Goal: Navigation & Orientation: Find specific page/section

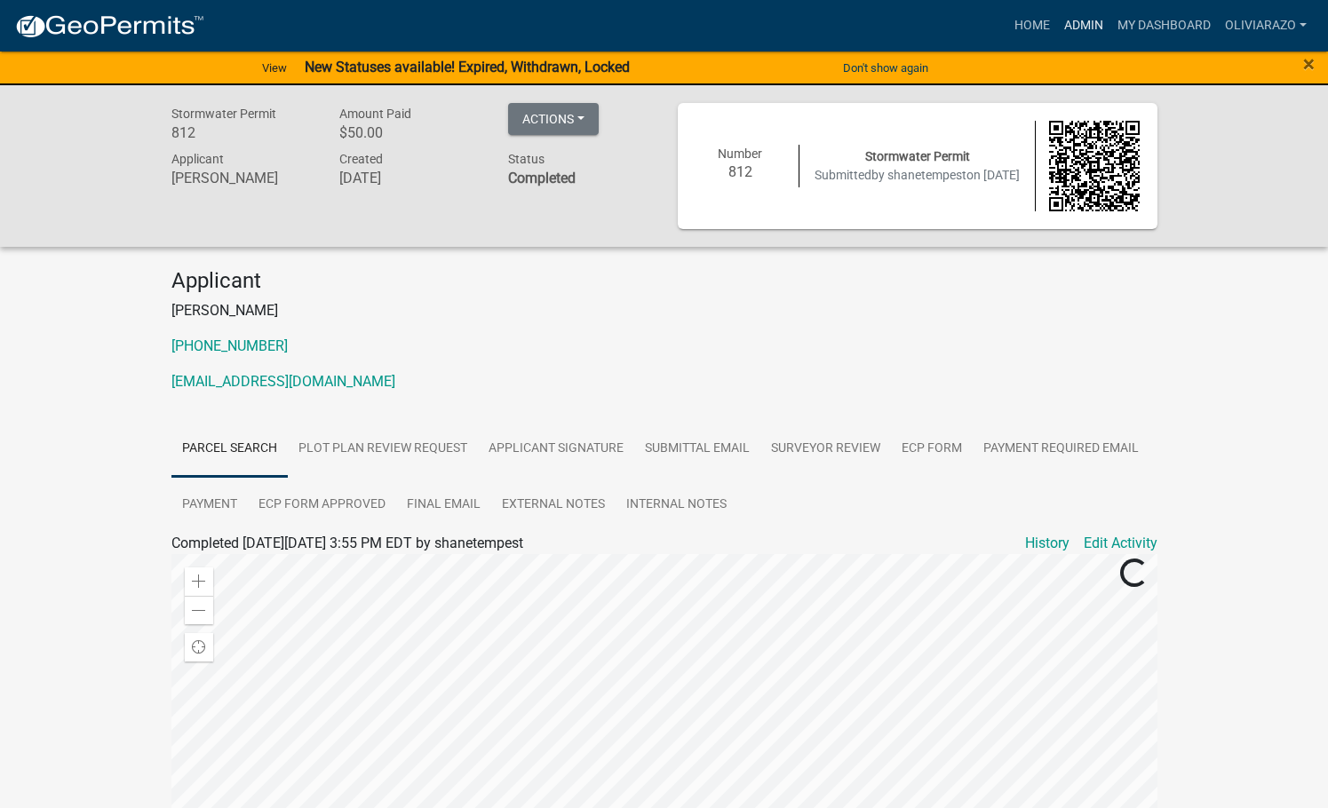
click at [1074, 14] on link "Admin" at bounding box center [1083, 26] width 53 height 34
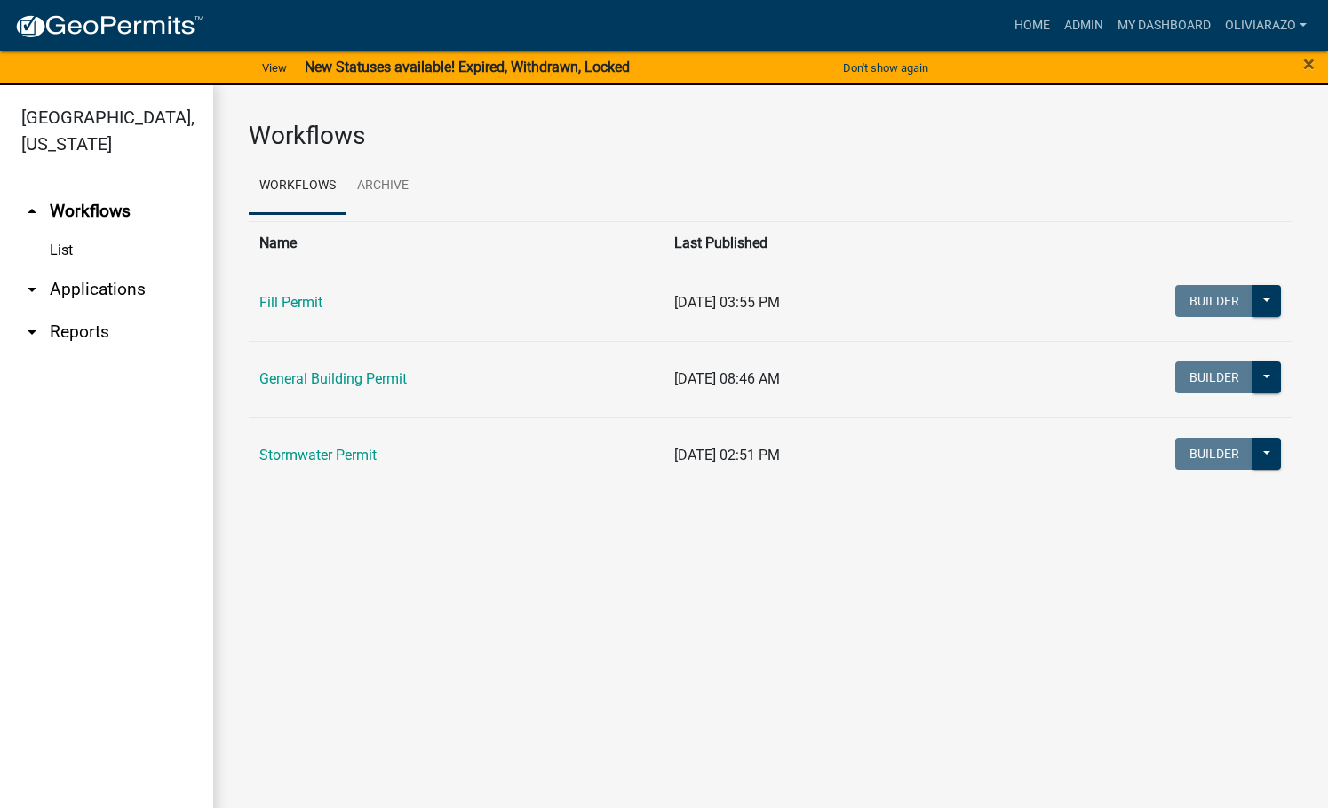
click at [69, 337] on link "arrow_drop_down Reports" at bounding box center [106, 332] width 213 height 43
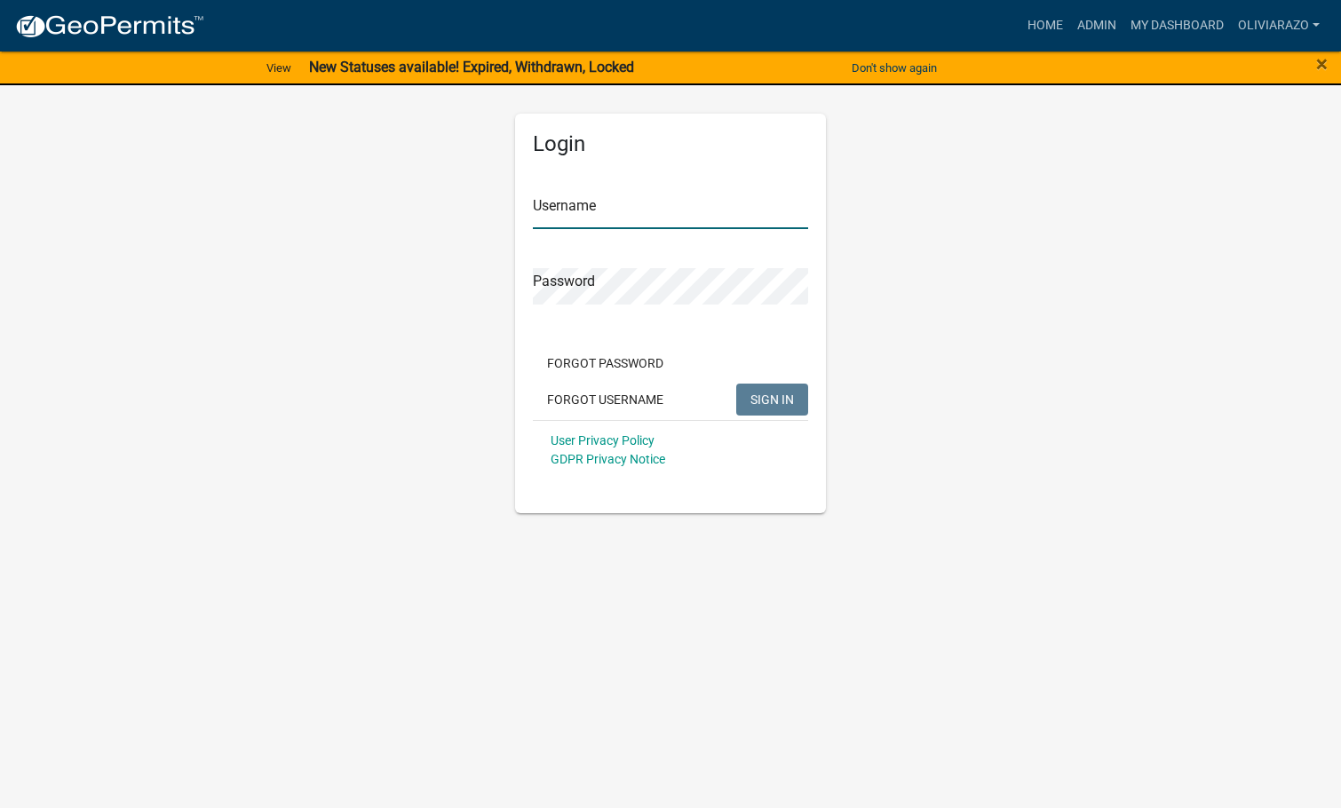
type input "oliviarazo"
click at [772, 404] on span "SIGN IN" at bounding box center [773, 399] width 44 height 14
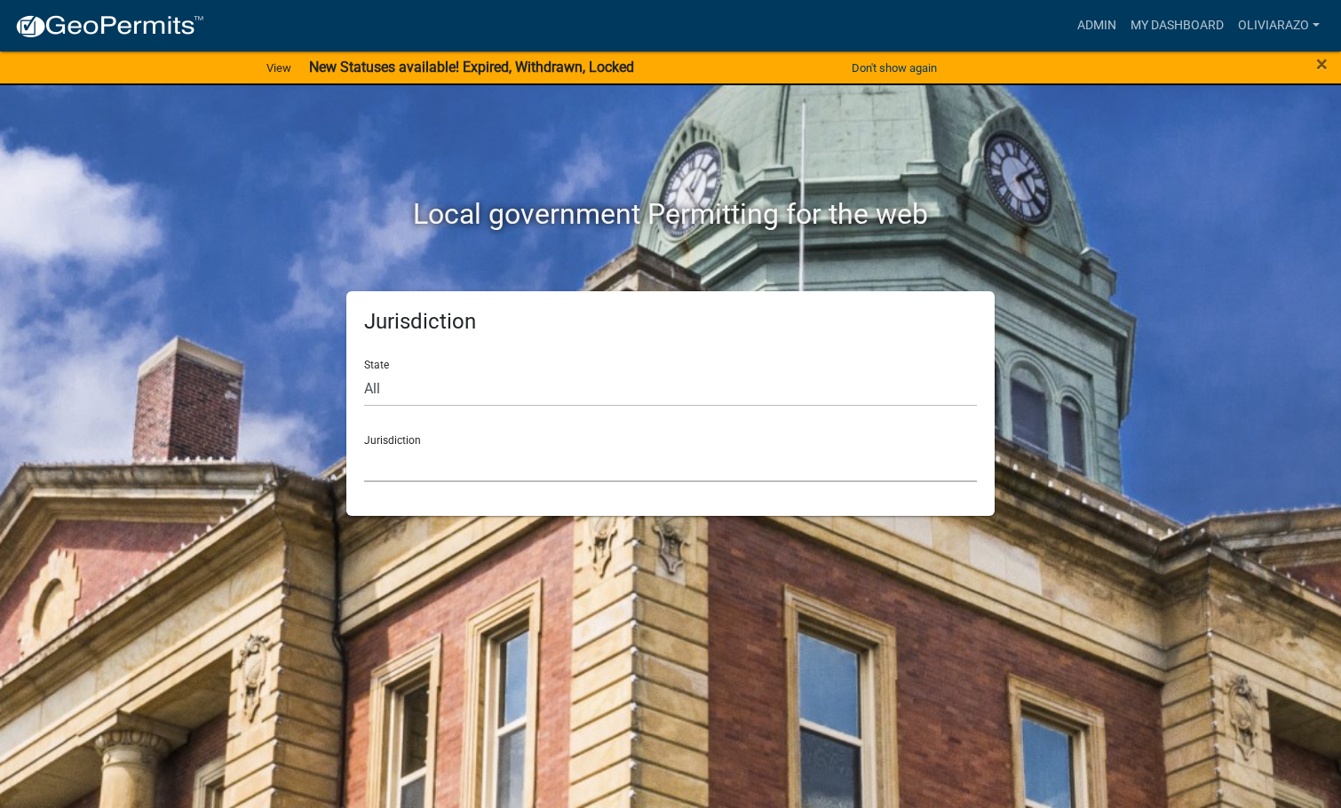
click at [602, 469] on select "[GEOGRAPHIC_DATA], [US_STATE] [GEOGRAPHIC_DATA], [US_STATE][PERSON_NAME][GEOGRA…" at bounding box center [670, 464] width 613 height 36
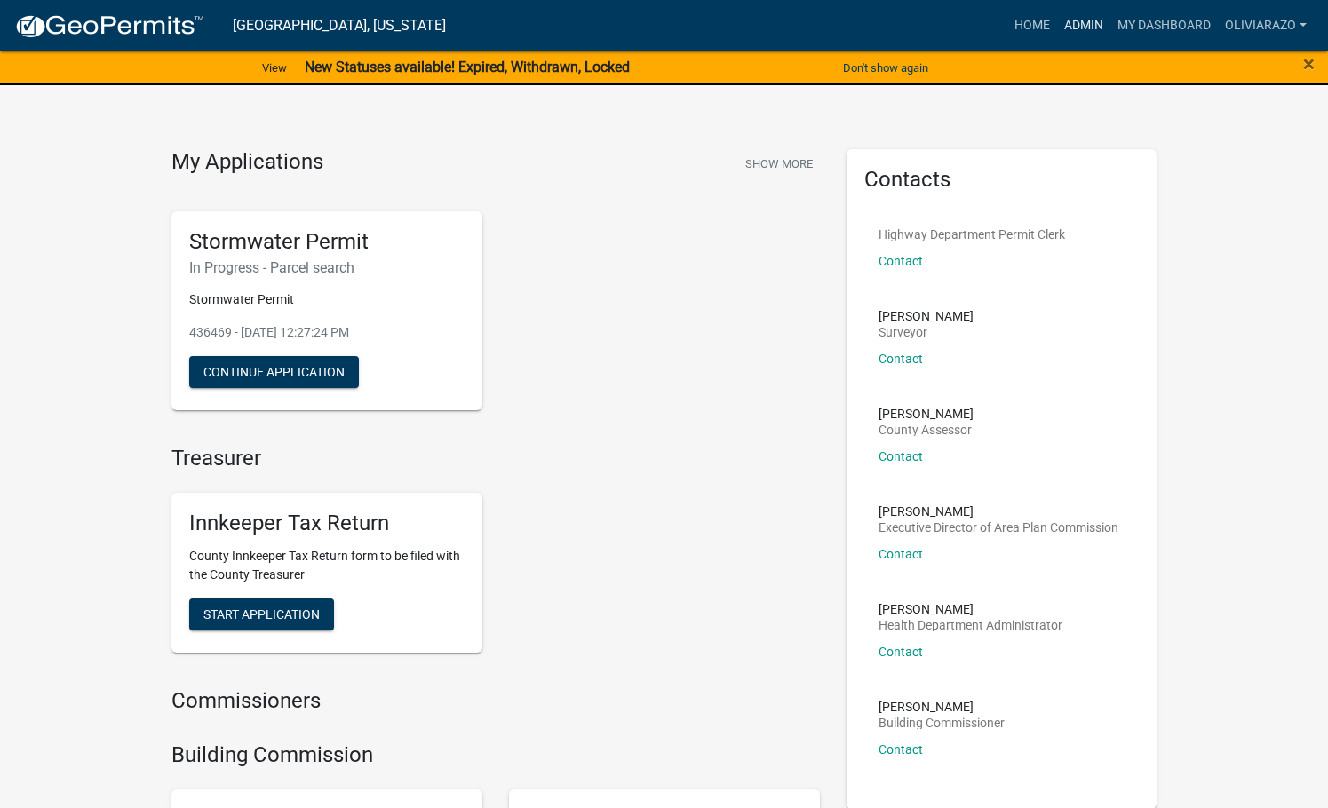
click at [1067, 23] on link "Admin" at bounding box center [1083, 26] width 53 height 34
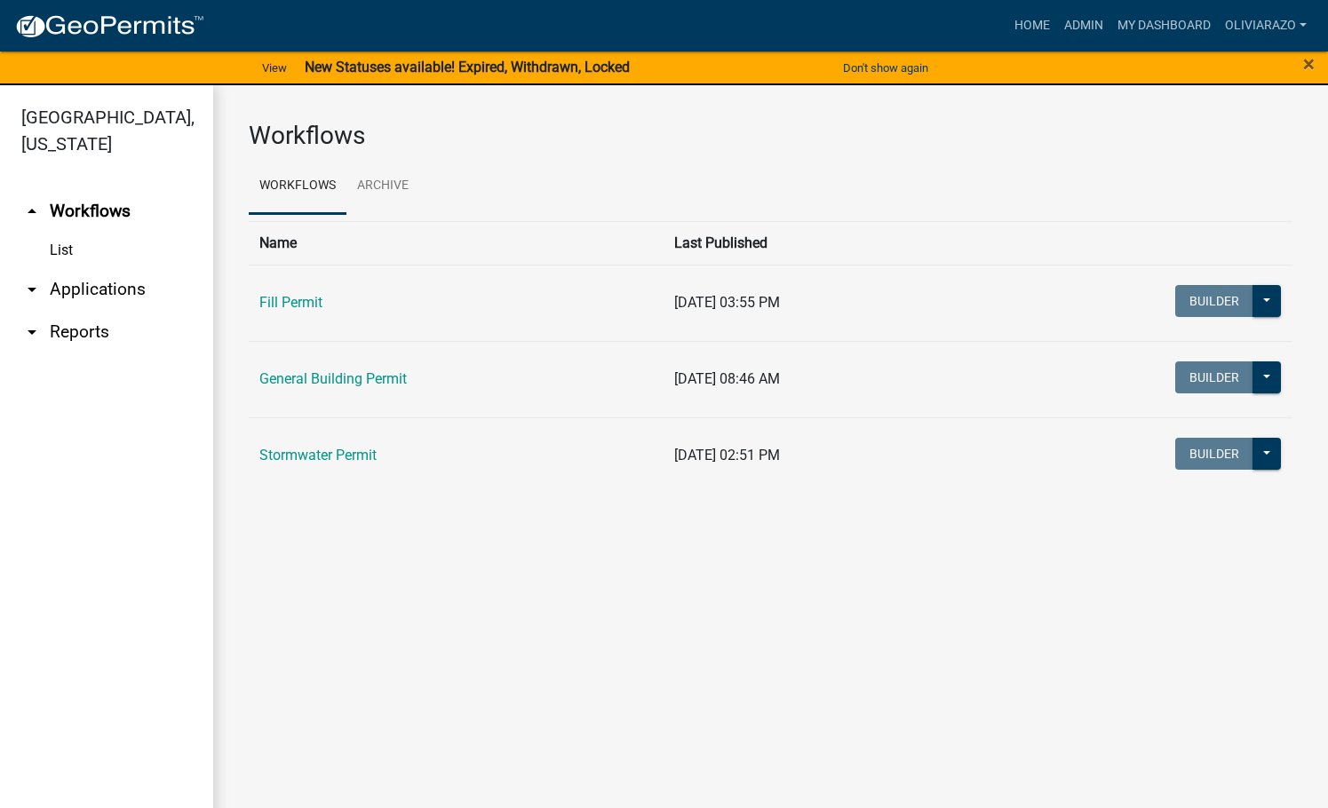
click at [68, 333] on link "arrow_drop_down Reports" at bounding box center [106, 332] width 213 height 43
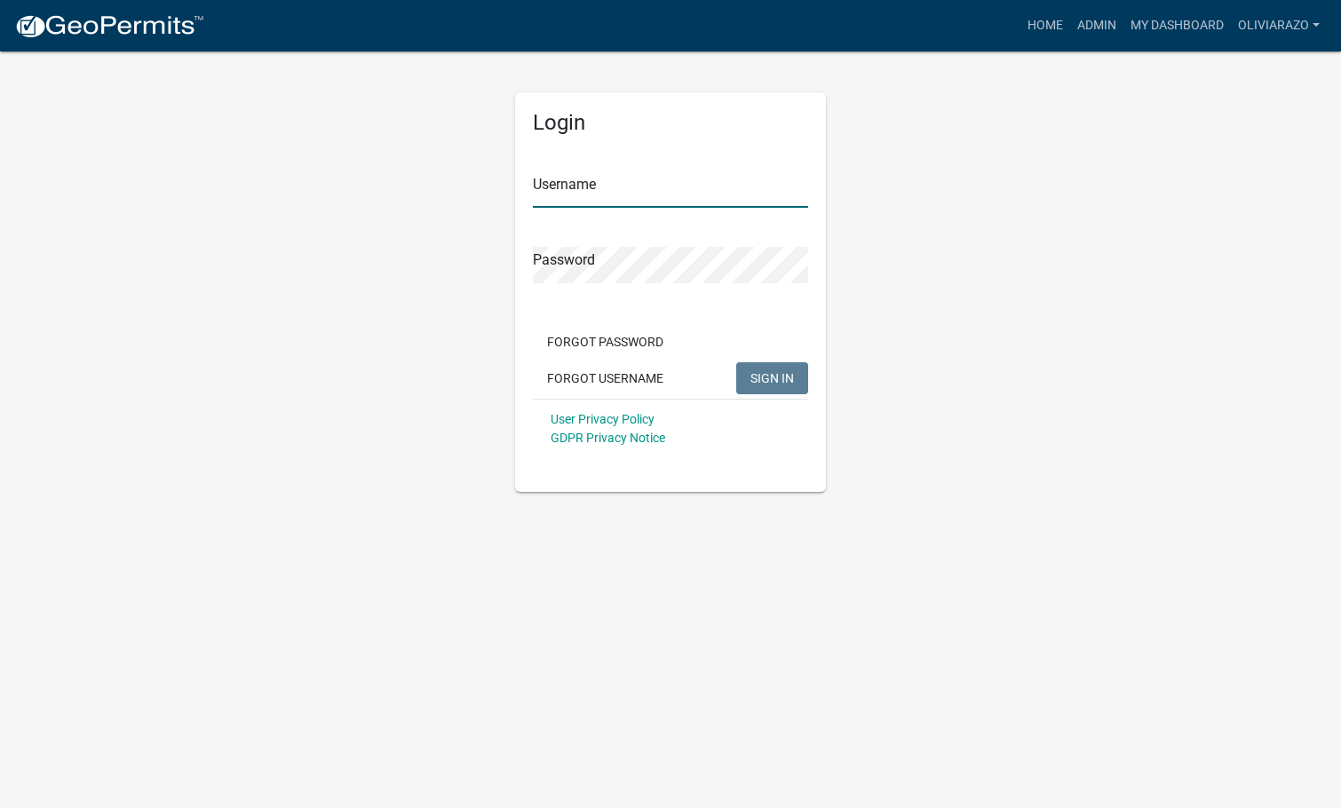
type input "oliviarazo"
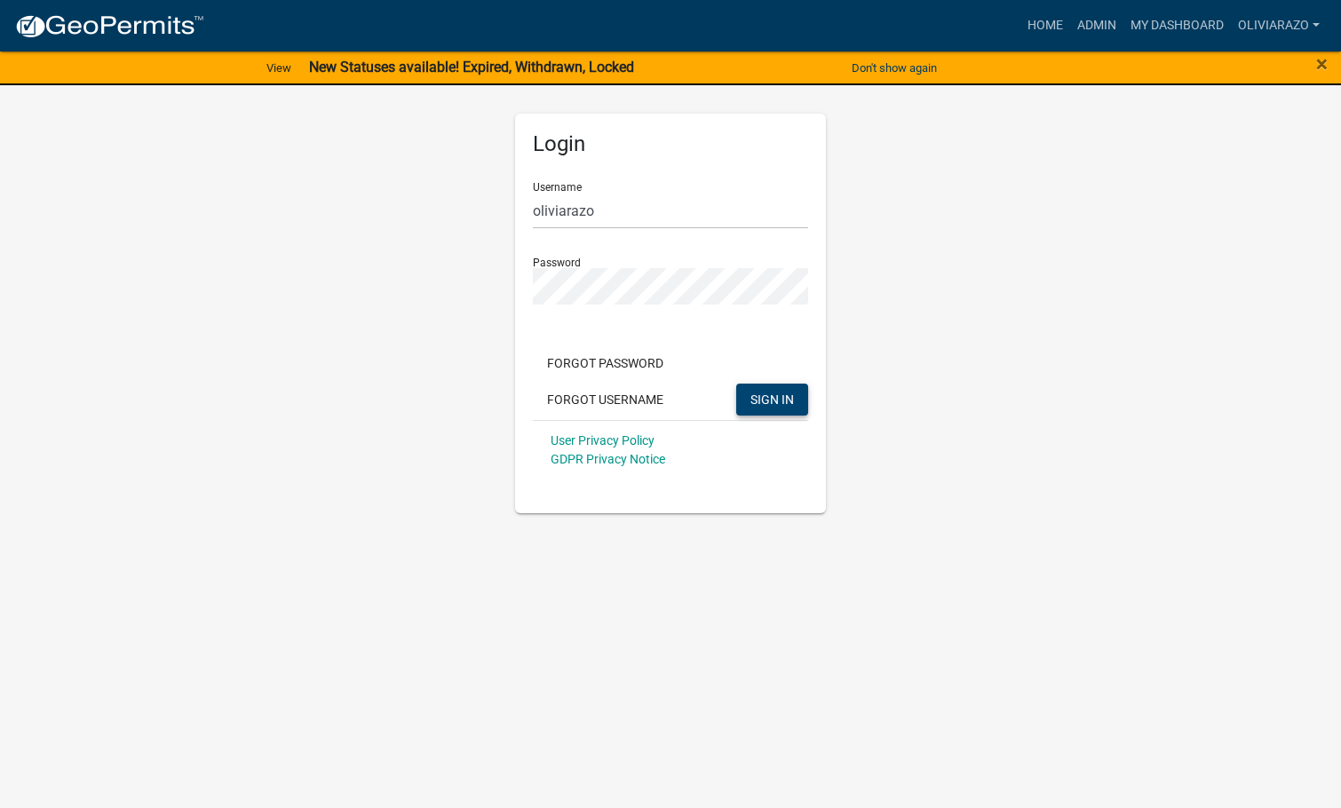
click at [743, 389] on button "SIGN IN" at bounding box center [772, 400] width 72 height 32
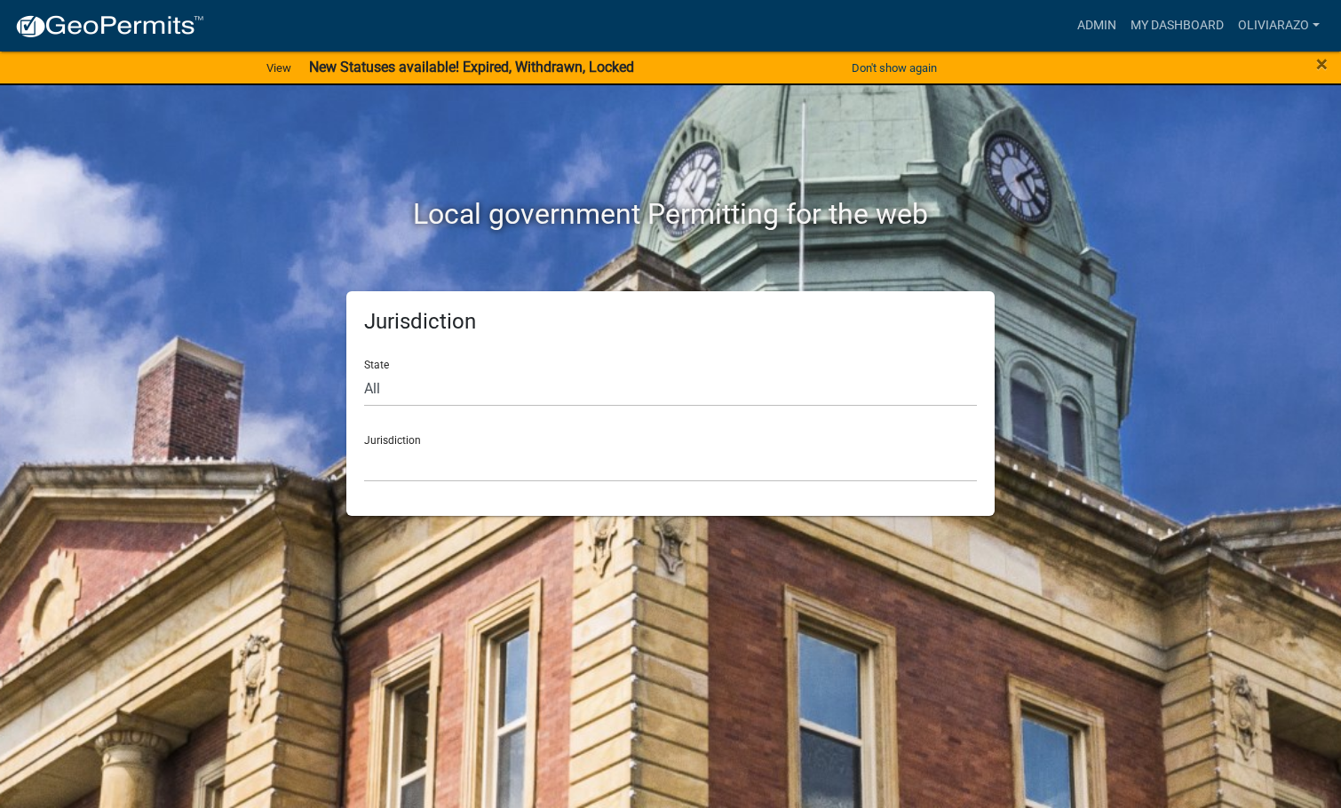
click at [577, 445] on div "Jurisdiction [GEOGRAPHIC_DATA], [US_STATE] [GEOGRAPHIC_DATA], [US_STATE][PERSON…" at bounding box center [670, 451] width 613 height 61
click at [551, 464] on select "[GEOGRAPHIC_DATA], [US_STATE] [GEOGRAPHIC_DATA], [US_STATE][PERSON_NAME][GEOGRA…" at bounding box center [670, 464] width 613 height 36
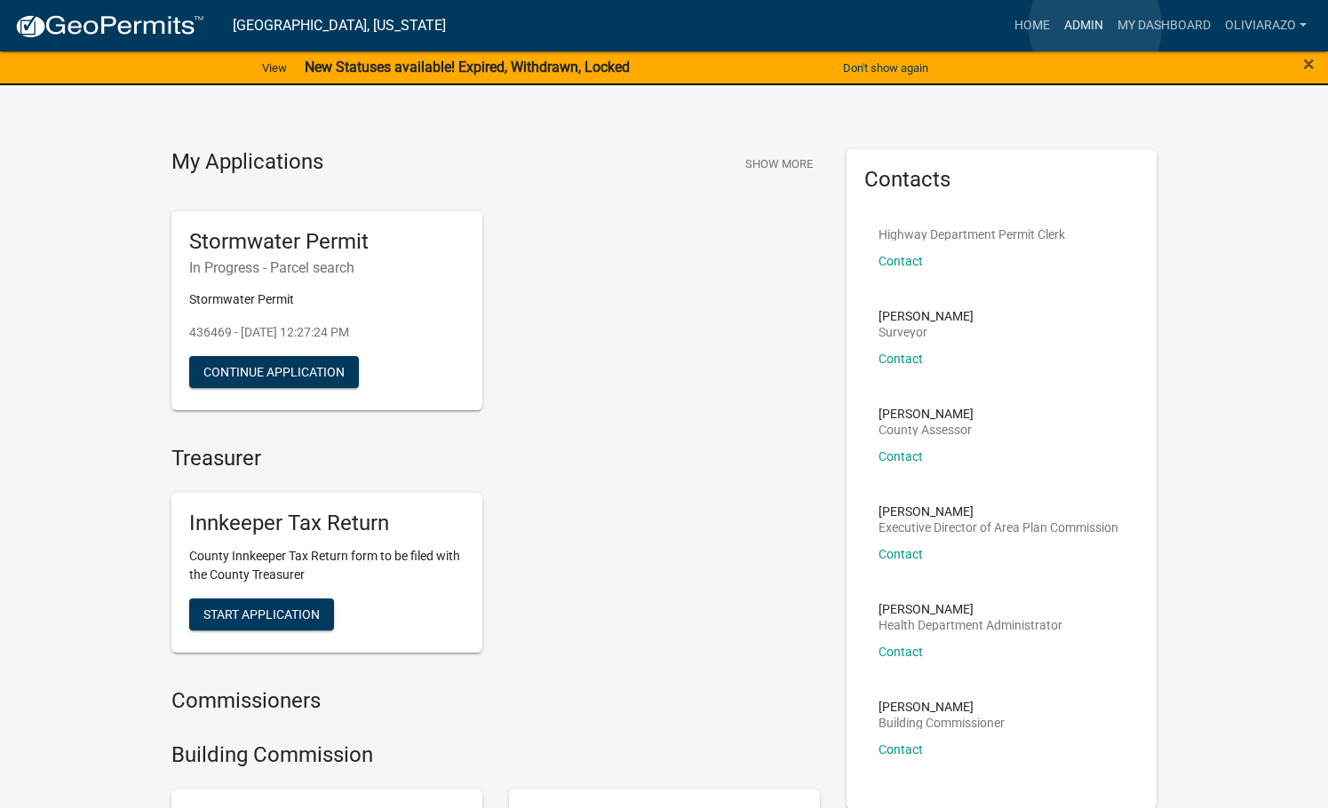
click at [1095, 27] on link "Admin" at bounding box center [1083, 26] width 53 height 34
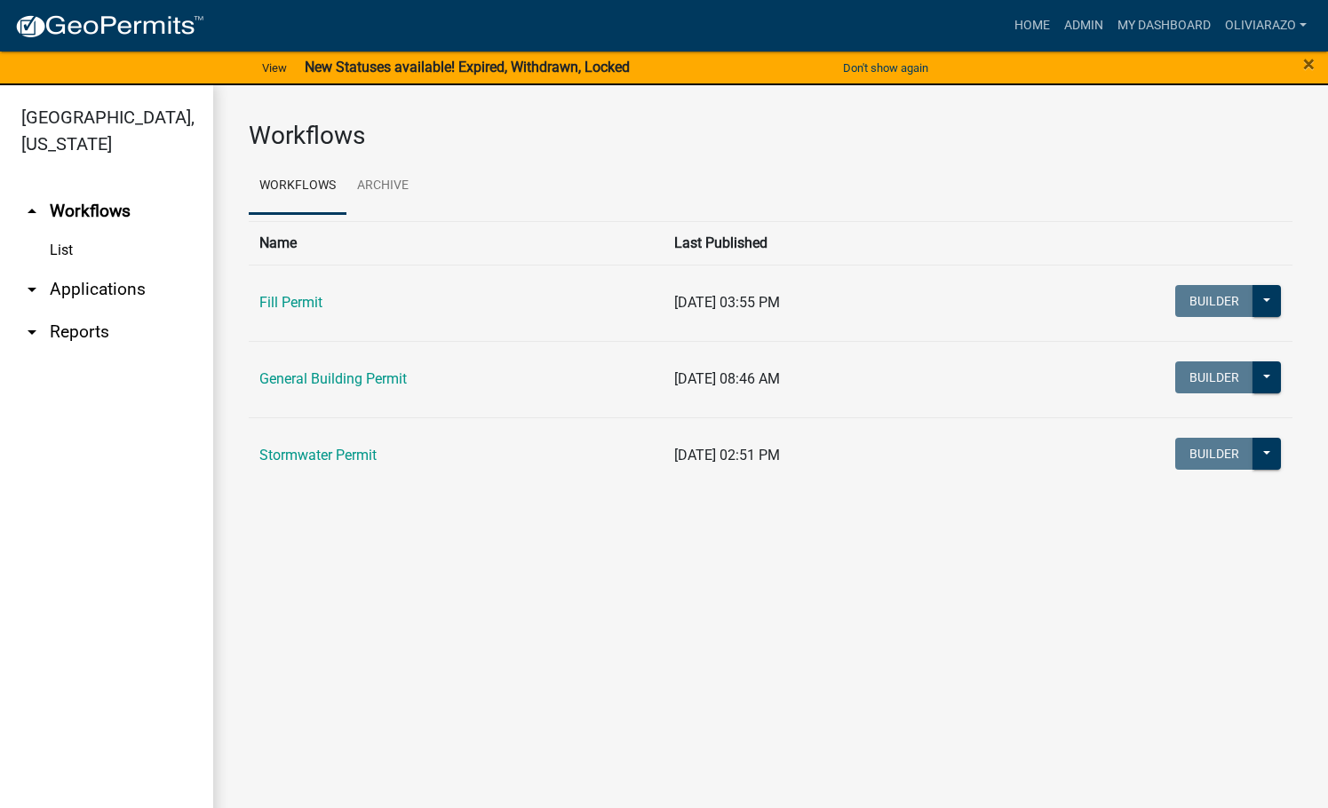
click at [30, 333] on icon "arrow_drop_down" at bounding box center [31, 332] width 21 height 21
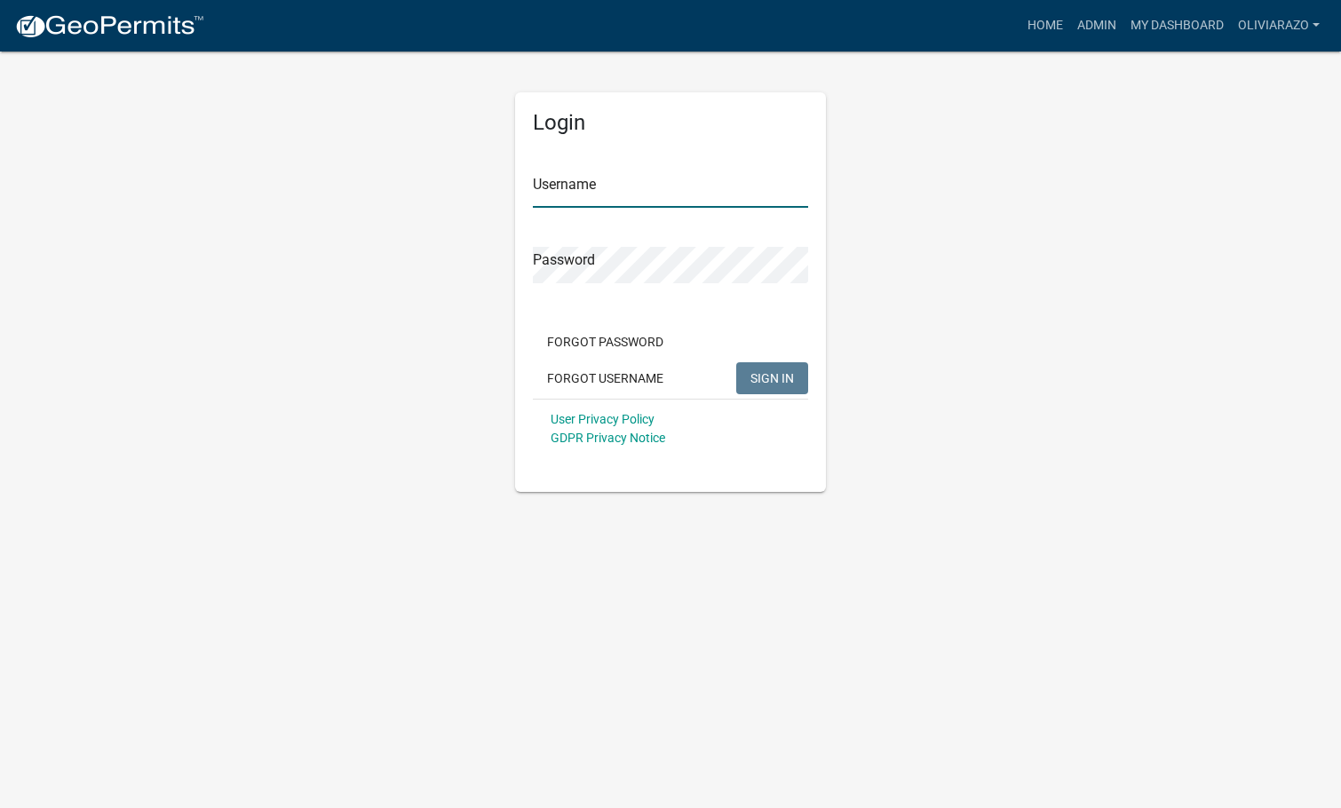
type input "oliviarazo"
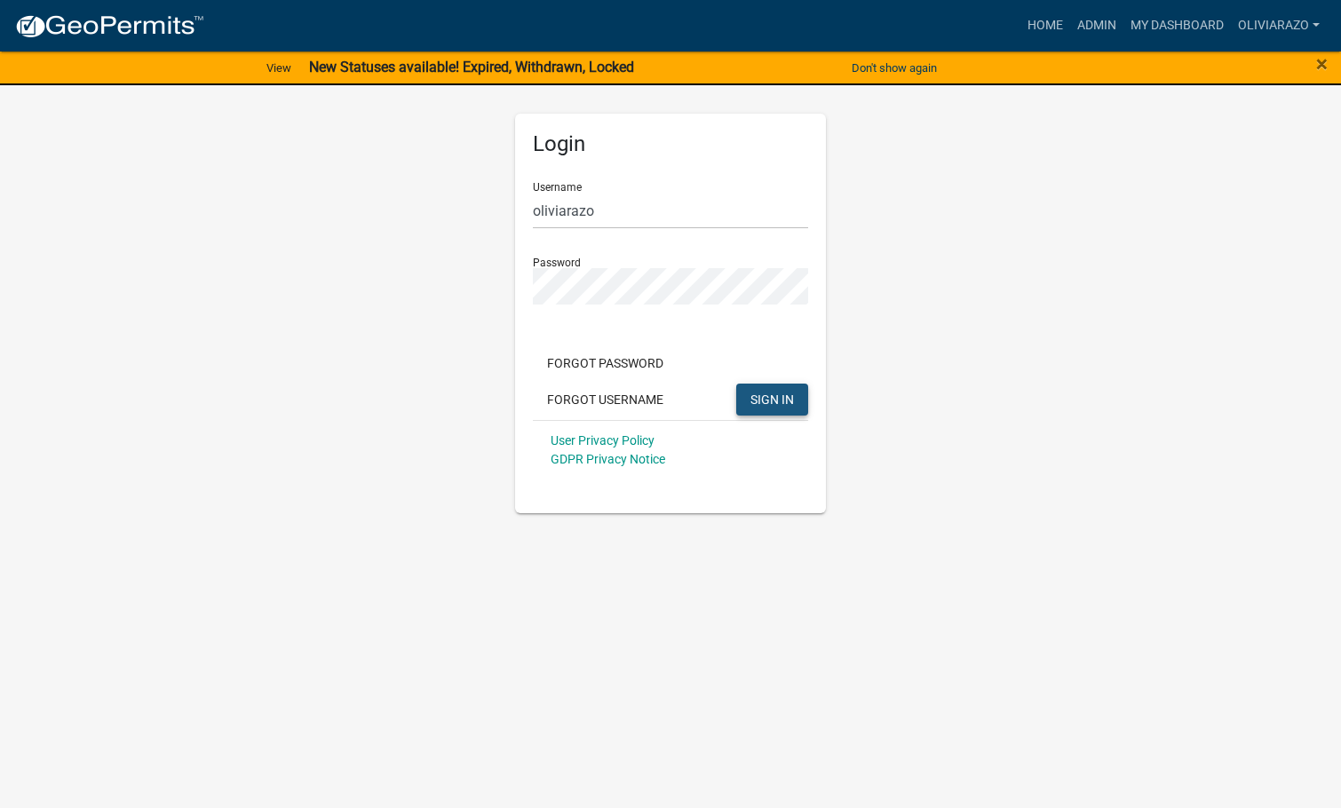
click at [751, 404] on span "SIGN IN" at bounding box center [773, 399] width 44 height 14
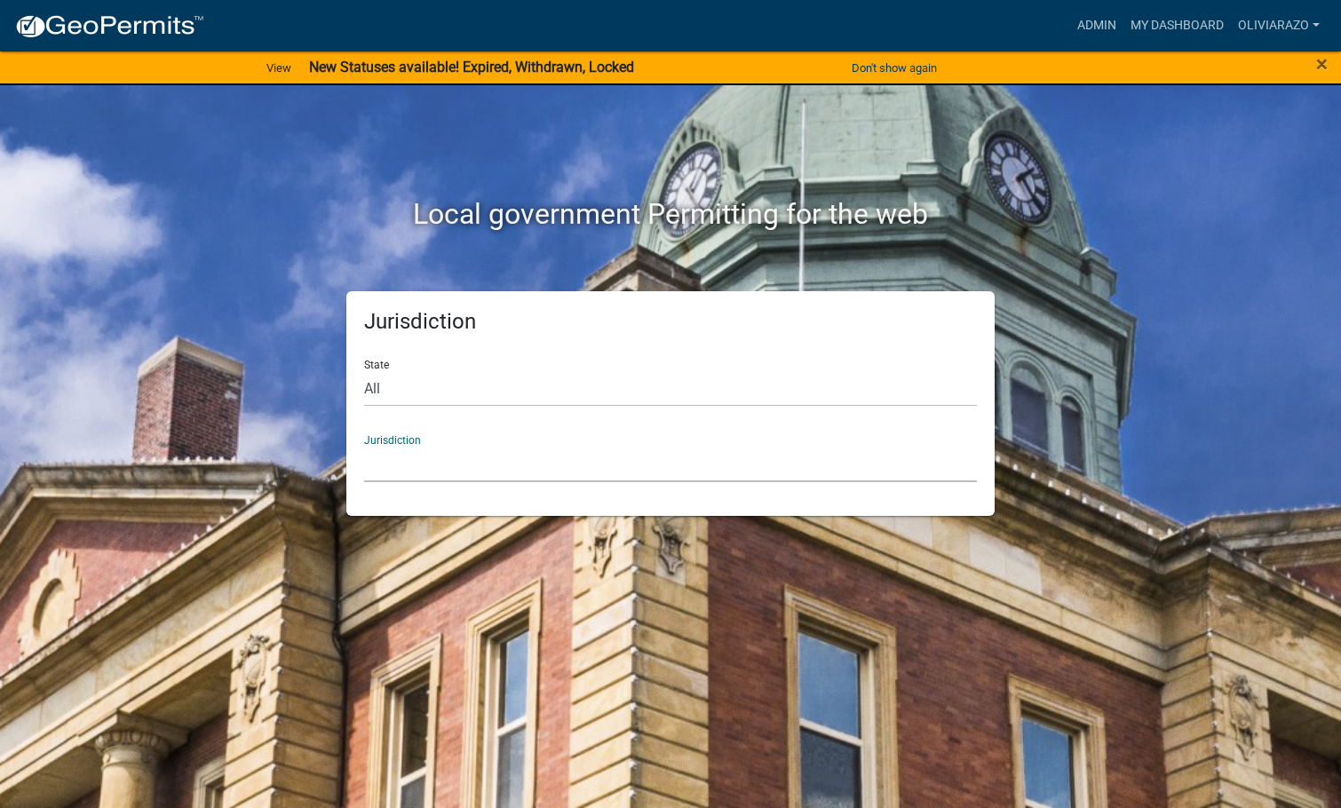
click at [727, 459] on select "[GEOGRAPHIC_DATA], [US_STATE] [GEOGRAPHIC_DATA], [US_STATE][PERSON_NAME][GEOGRA…" at bounding box center [670, 464] width 613 height 36
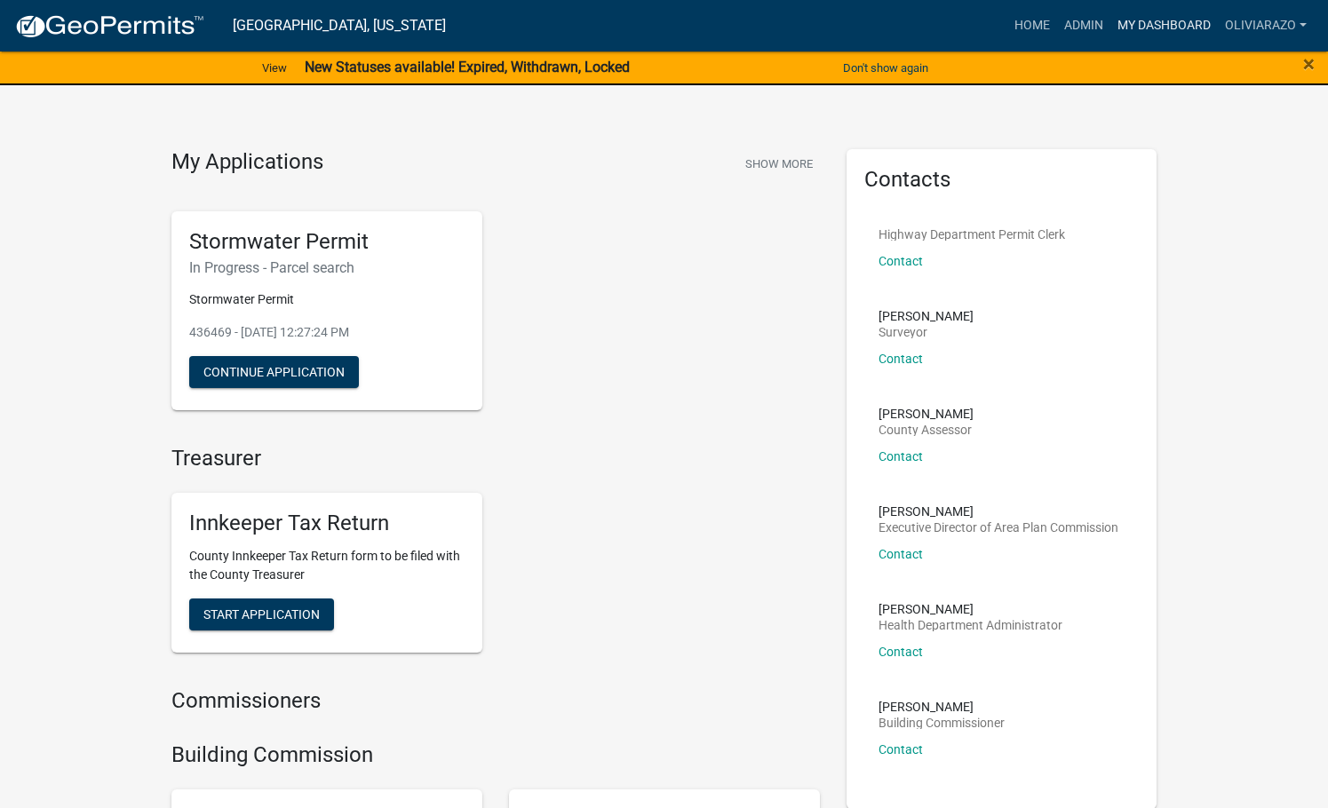
click at [1193, 27] on link "My Dashboard" at bounding box center [1163, 26] width 107 height 34
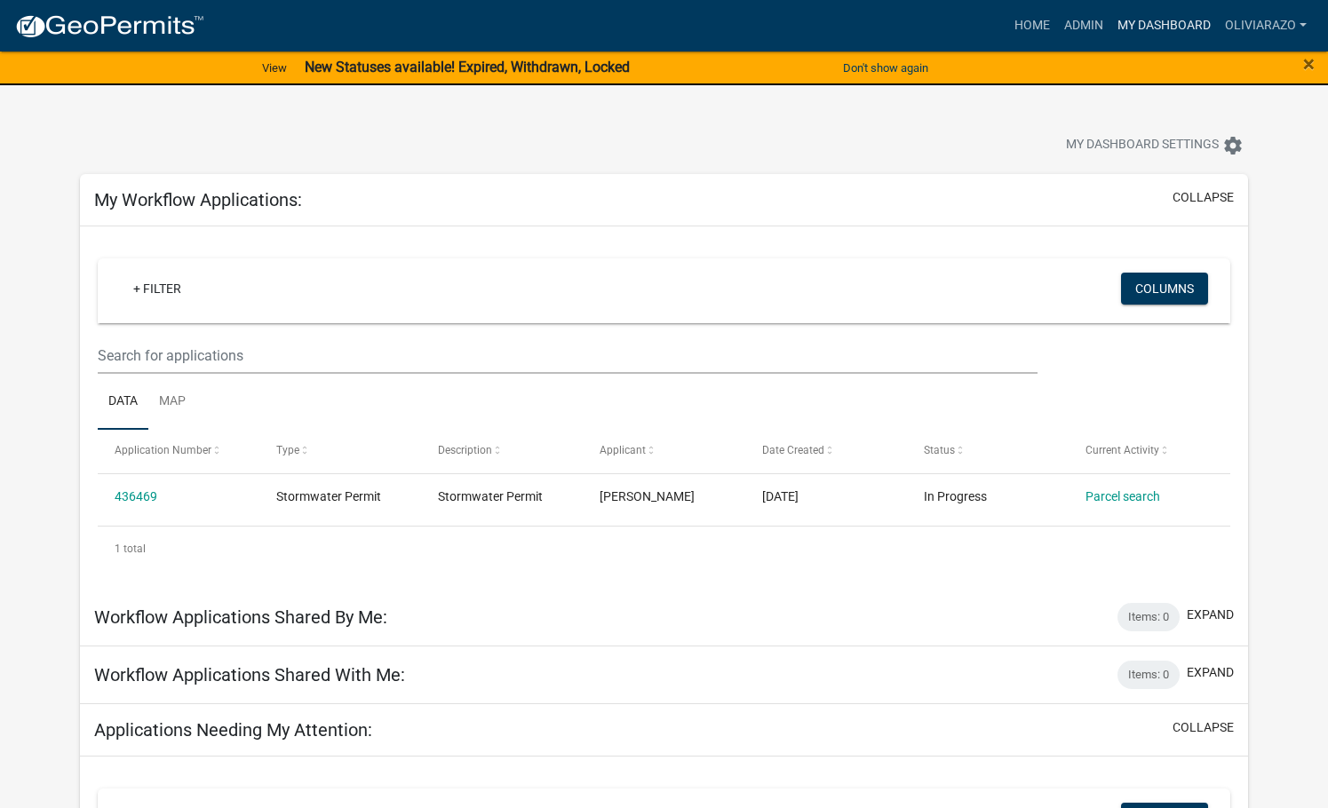
click at [1150, 22] on link "My Dashboard" at bounding box center [1163, 26] width 107 height 34
click at [1087, 12] on link "Admin" at bounding box center [1083, 26] width 53 height 34
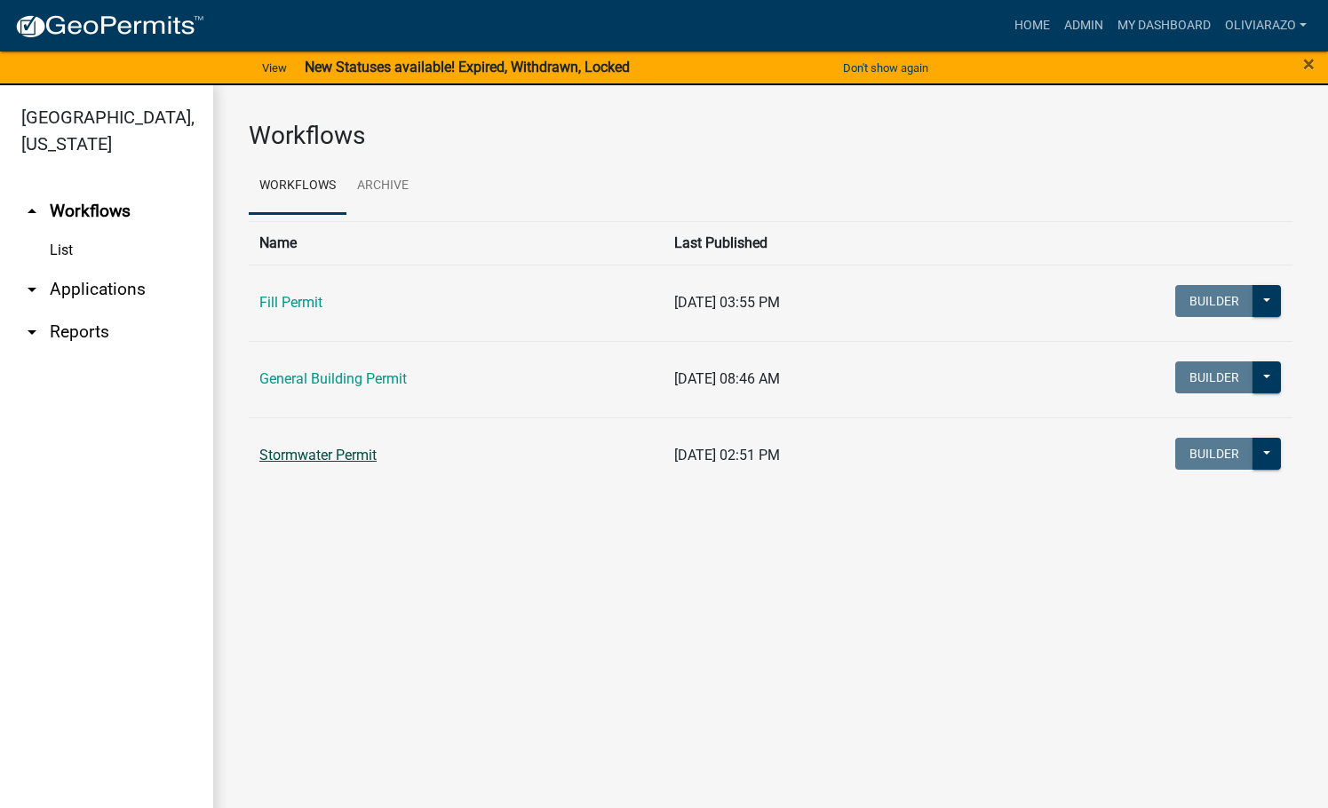
click at [337, 457] on link "Stormwater Permit" at bounding box center [317, 455] width 117 height 17
click at [31, 292] on icon "arrow_drop_down" at bounding box center [31, 289] width 21 height 21
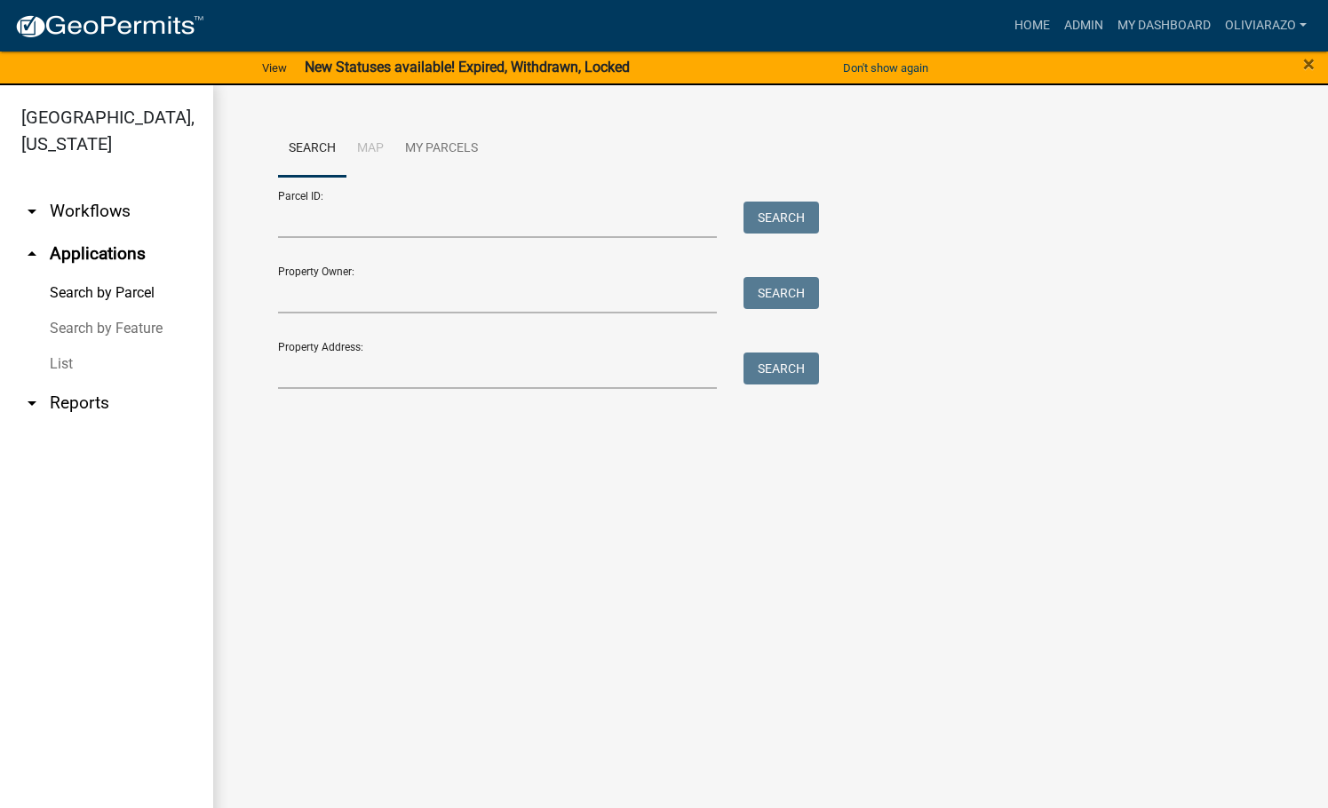
click at [30, 255] on icon "arrow_drop_up" at bounding box center [31, 253] width 21 height 21
click at [32, 250] on icon "arrow_drop_up" at bounding box center [31, 253] width 21 height 21
click at [28, 401] on icon "arrow_drop_down" at bounding box center [31, 403] width 21 height 21
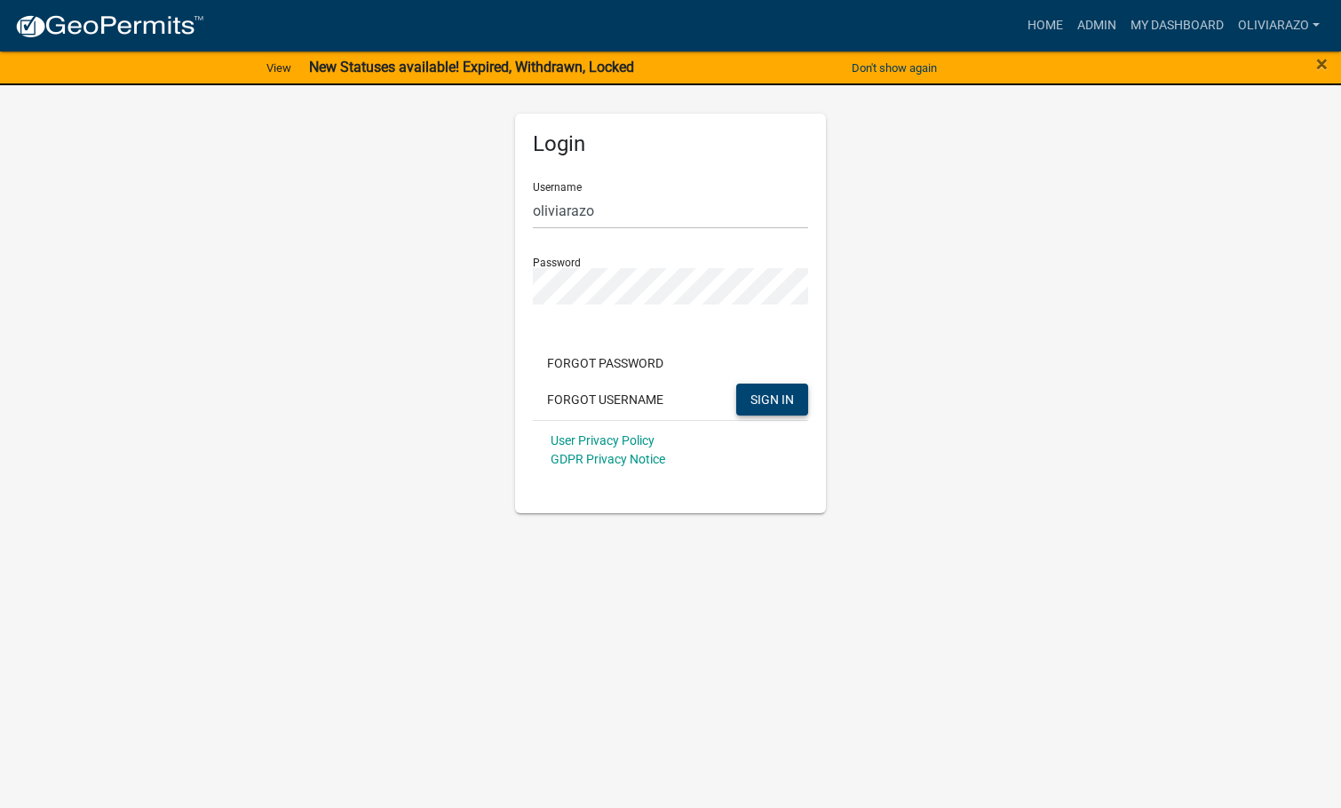
click at [762, 406] on span "SIGN IN" at bounding box center [773, 399] width 44 height 14
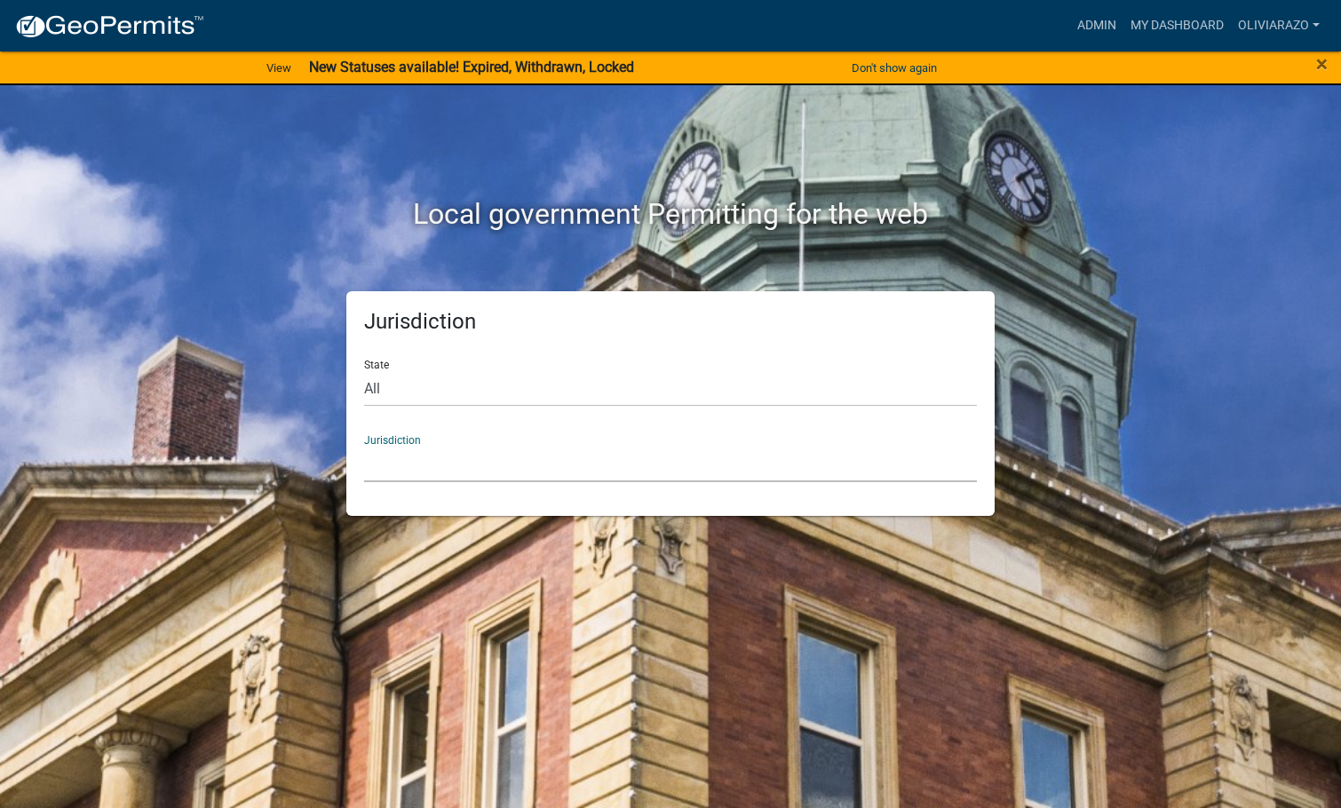
click at [605, 457] on select "[GEOGRAPHIC_DATA], [US_STATE] [GEOGRAPHIC_DATA], [US_STATE][PERSON_NAME][GEOGRA…" at bounding box center [670, 464] width 613 height 36
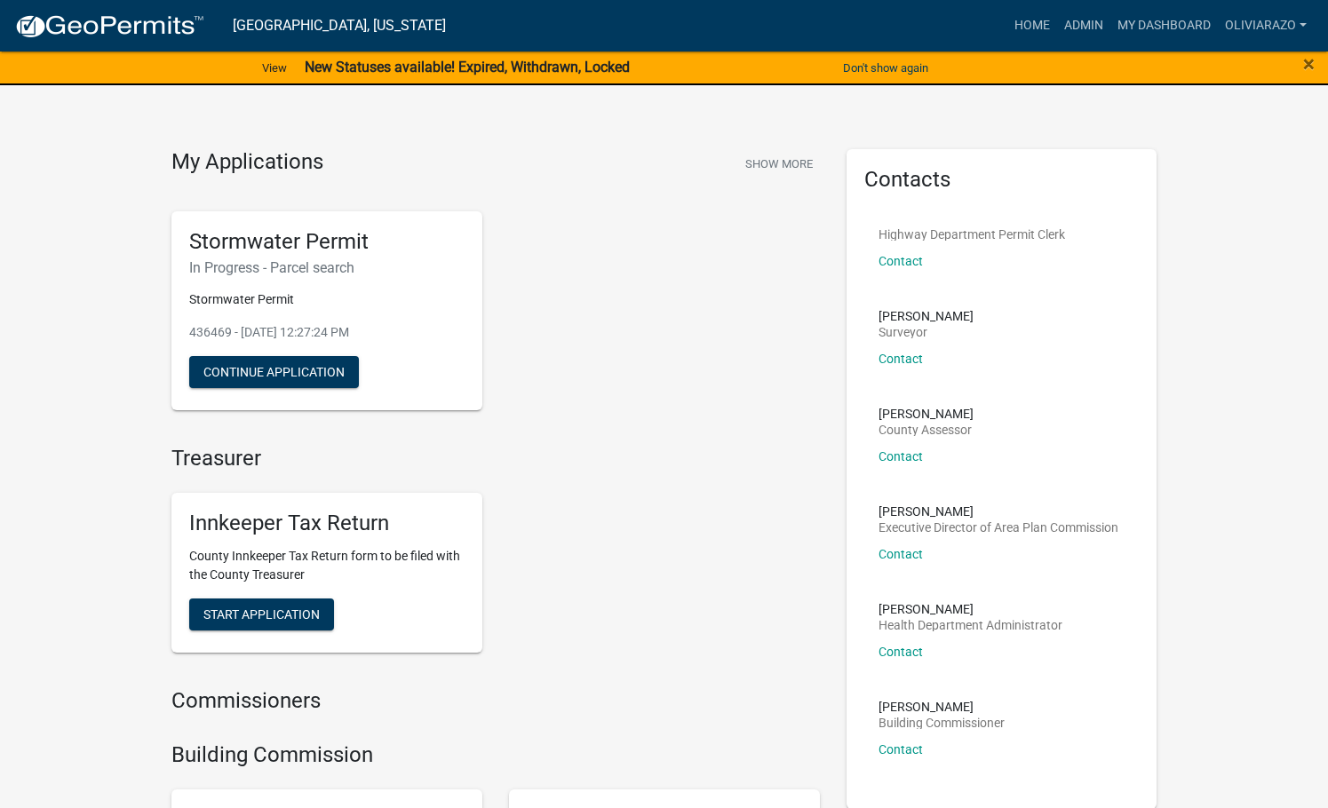
drag, startPoint x: 914, startPoint y: 359, endPoint x: 915, endPoint y: -51, distance: 409.5
click at [1267, 26] on link "oliviarazo" at bounding box center [1266, 26] width 96 height 34
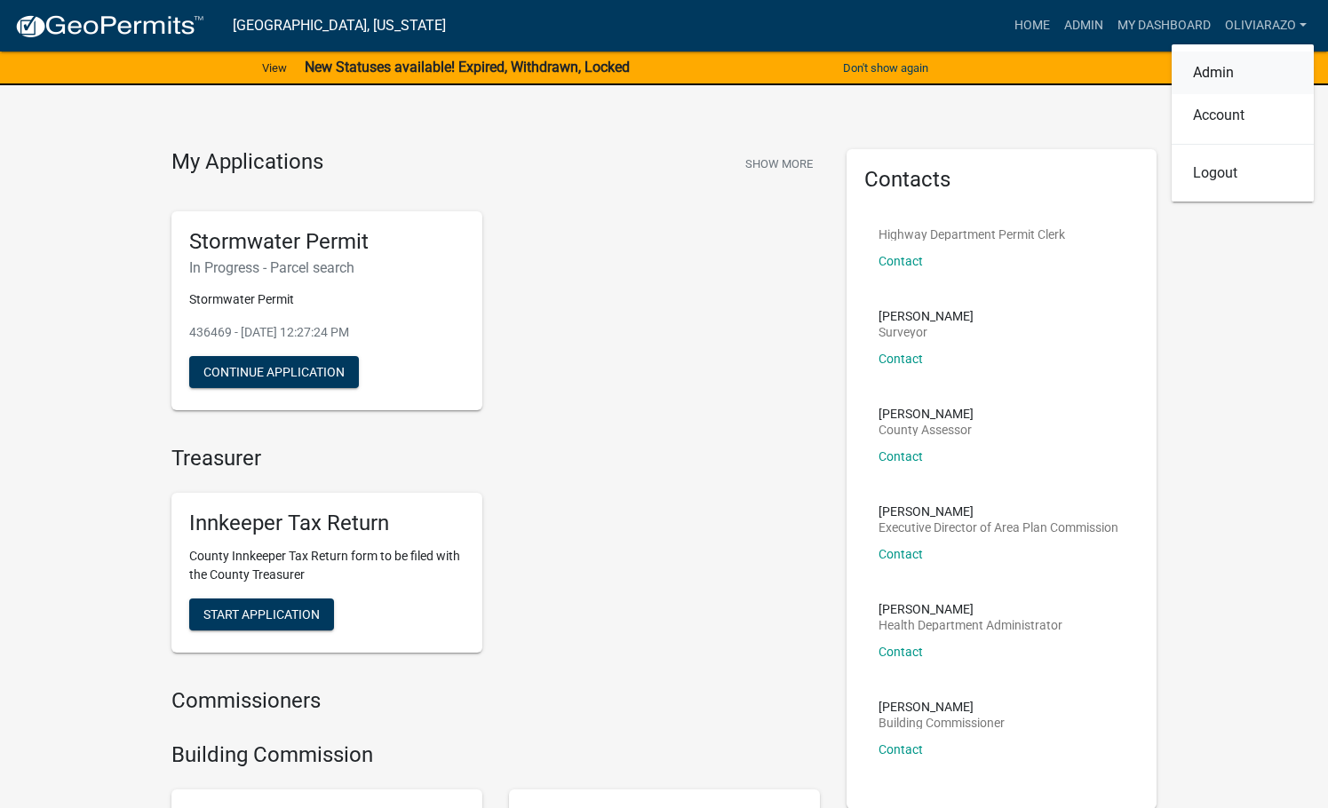
click at [1249, 84] on link "Admin" at bounding box center [1243, 73] width 142 height 43
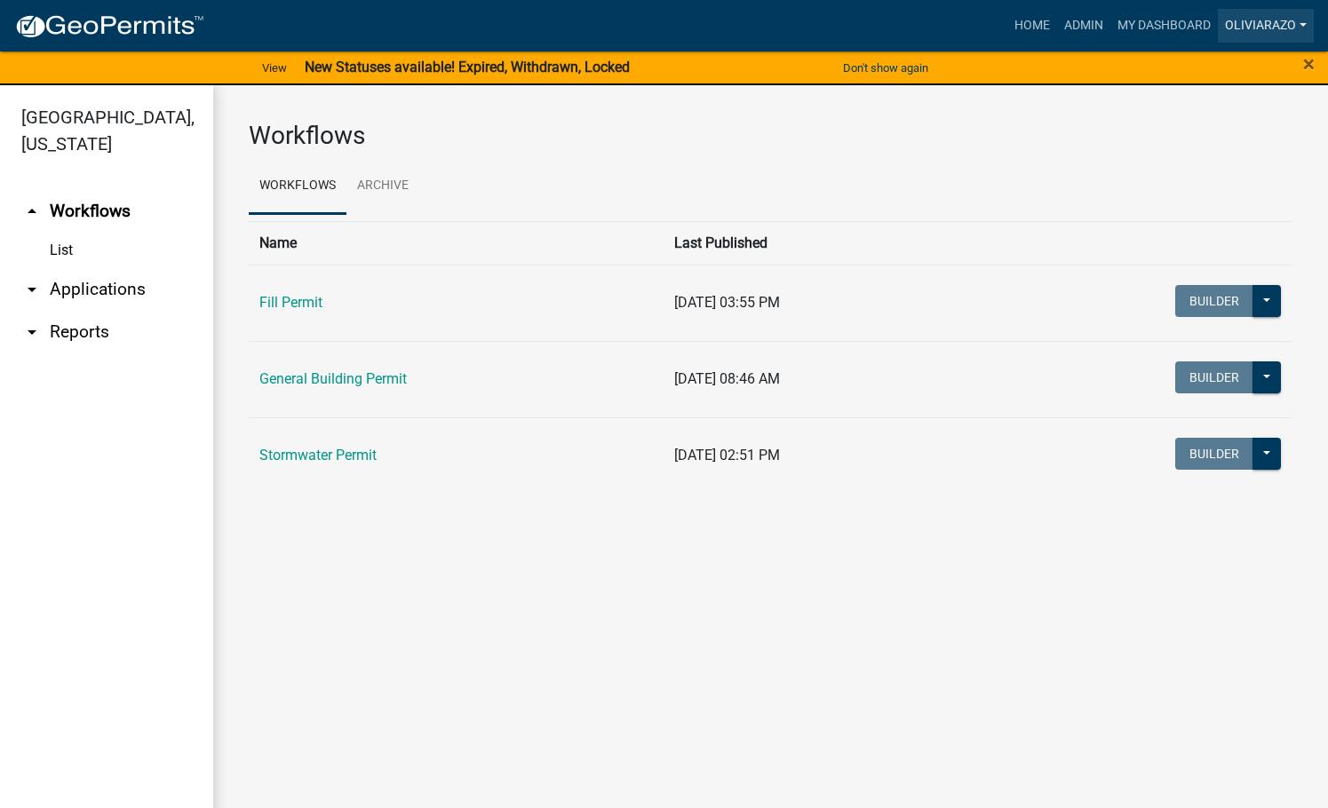
click at [1276, 12] on link "oliviarazo" at bounding box center [1266, 26] width 96 height 34
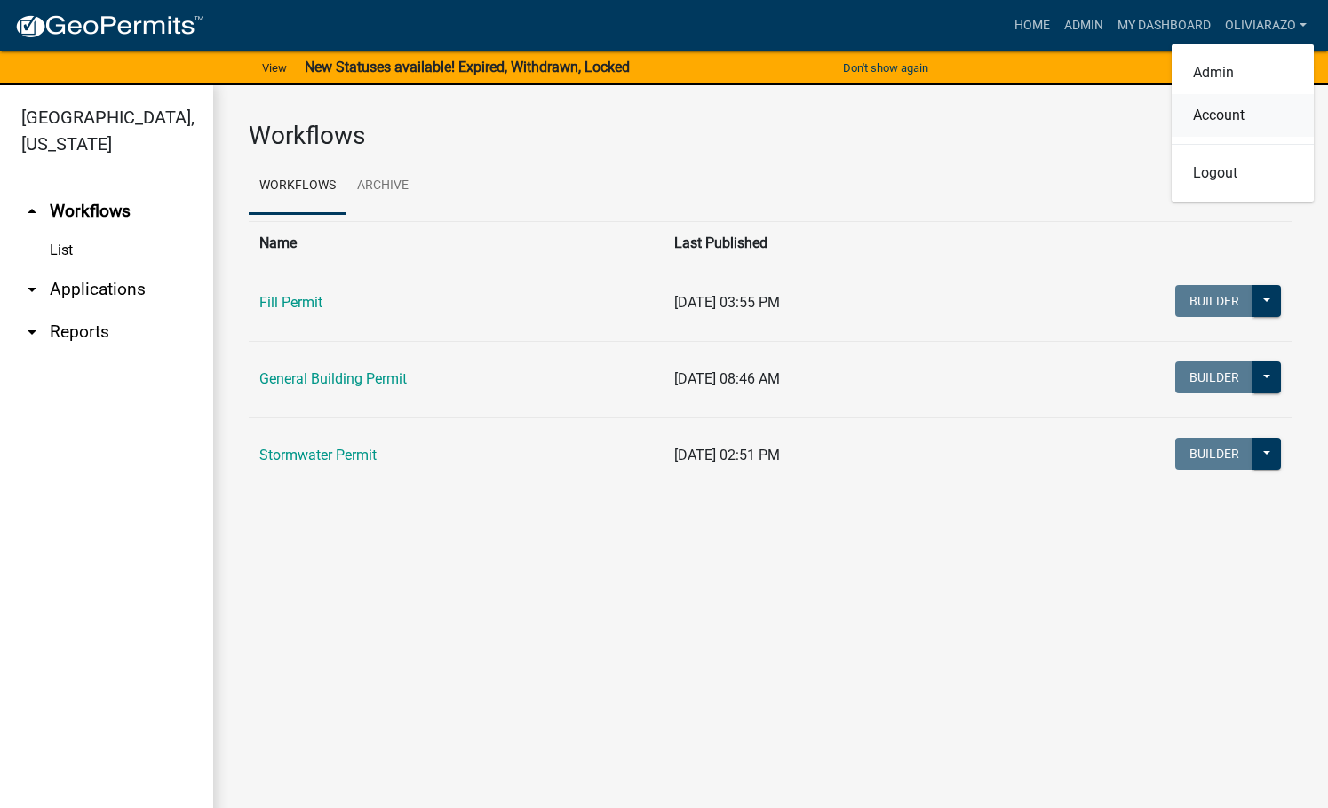
click at [1235, 125] on link "Account" at bounding box center [1243, 115] width 142 height 43
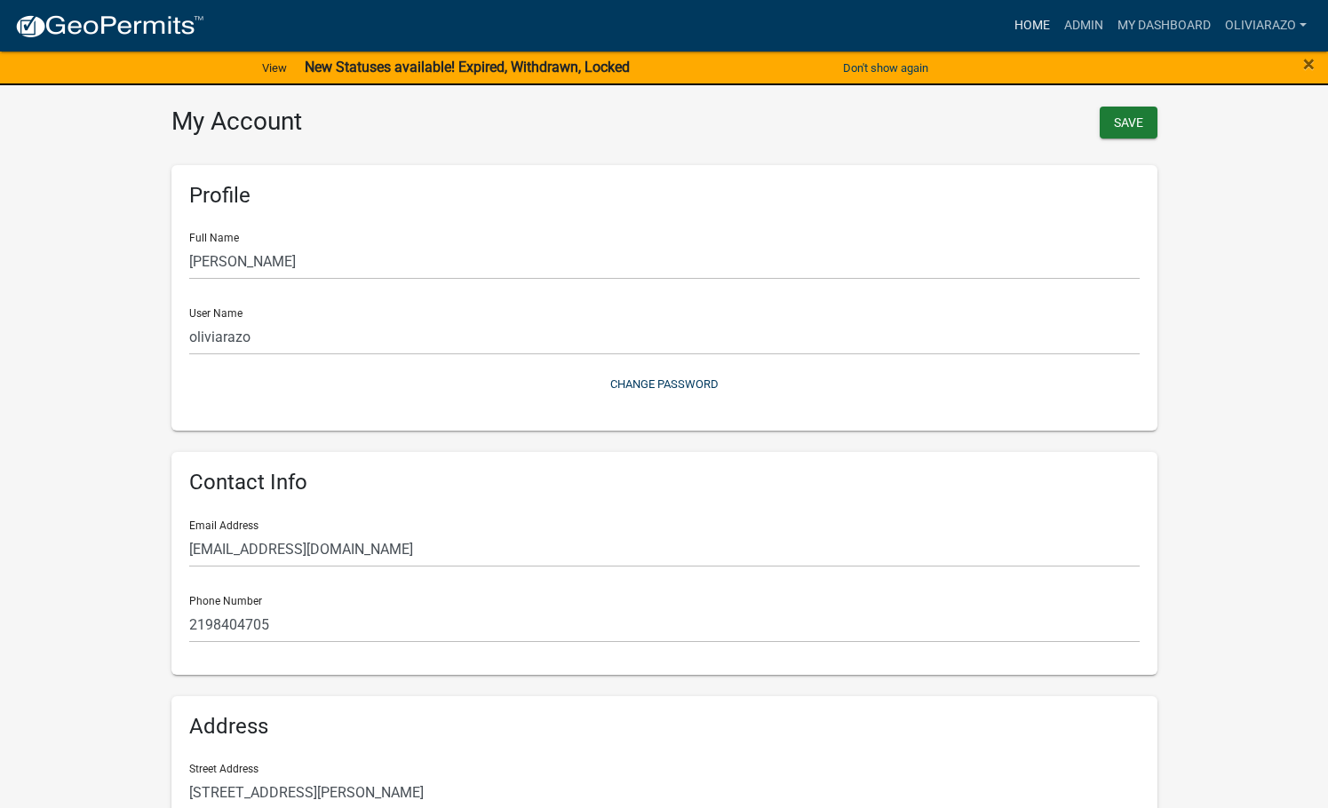
click at [1035, 33] on link "Home" at bounding box center [1032, 26] width 50 height 34
